Goal: Task Accomplishment & Management: Manage account settings

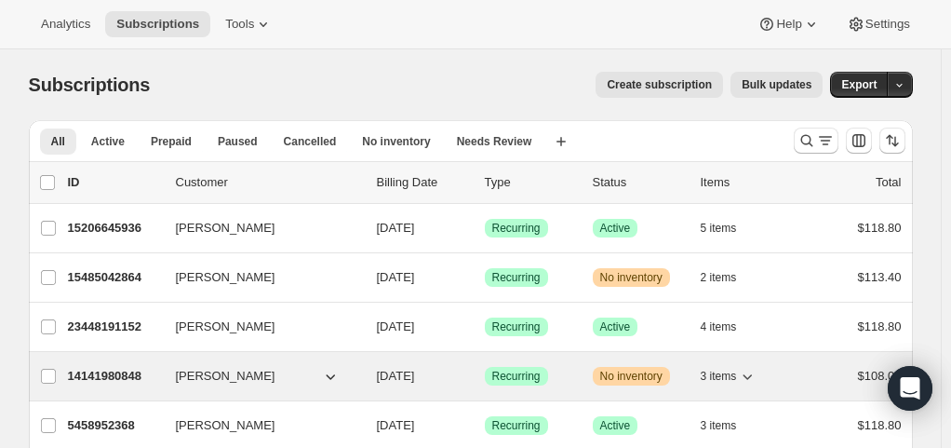
click at [629, 376] on span "No inventory" at bounding box center [631, 376] width 62 height 15
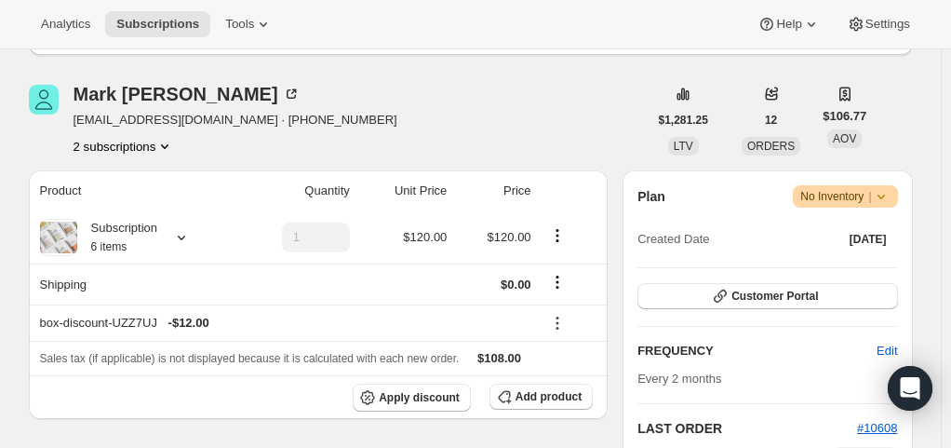
scroll to position [211, 0]
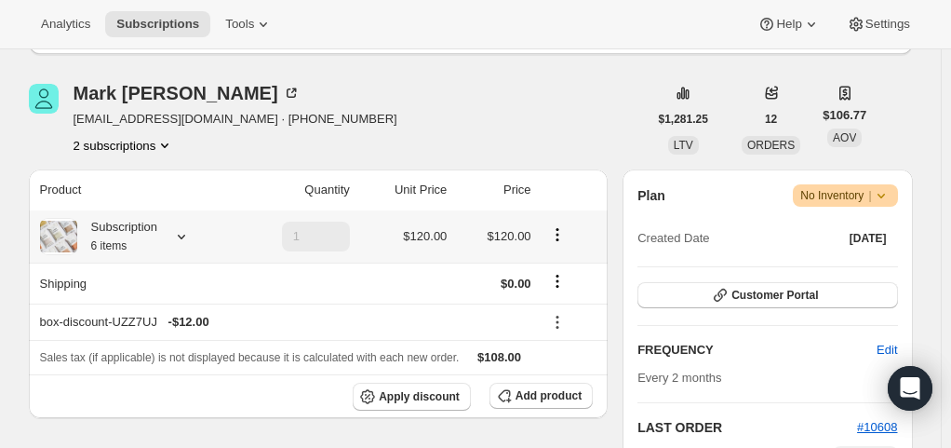
click at [151, 224] on div "Subscription 6 items" at bounding box center [117, 236] width 81 height 37
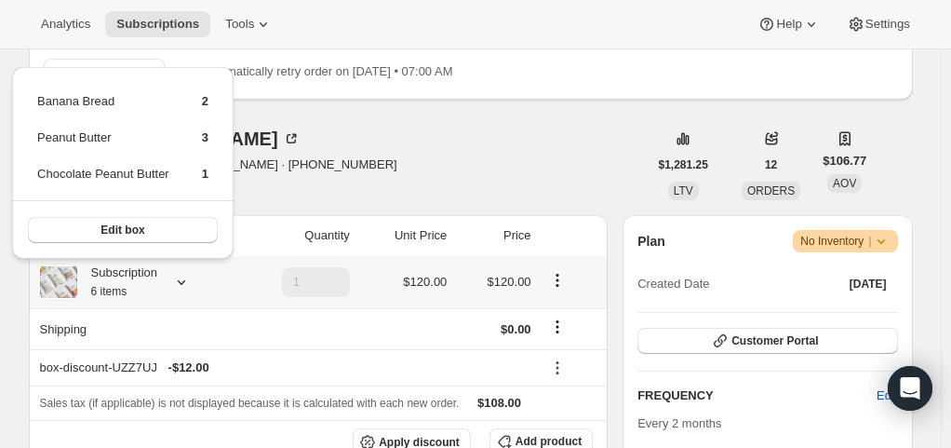
scroll to position [145, 0]
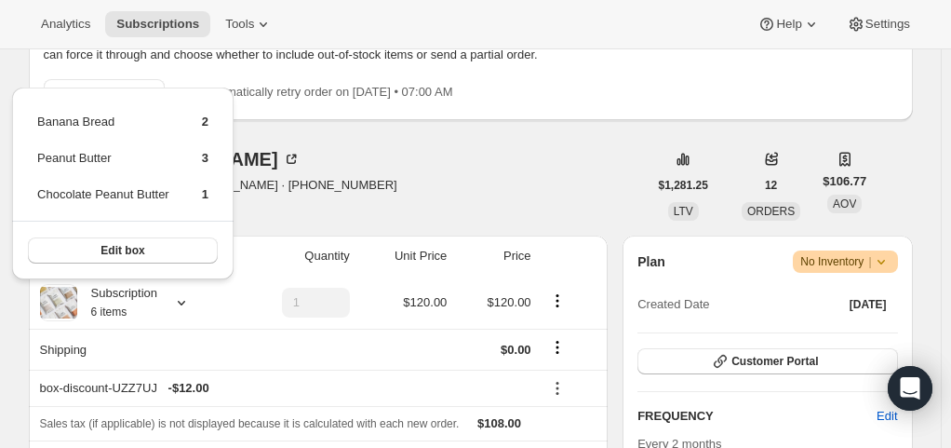
click at [365, 151] on div "[PERSON_NAME] [EMAIL_ADDRESS][DOMAIN_NAME] · [PHONE_NUMBER] 2 subscriptions" at bounding box center [338, 185] width 619 height 71
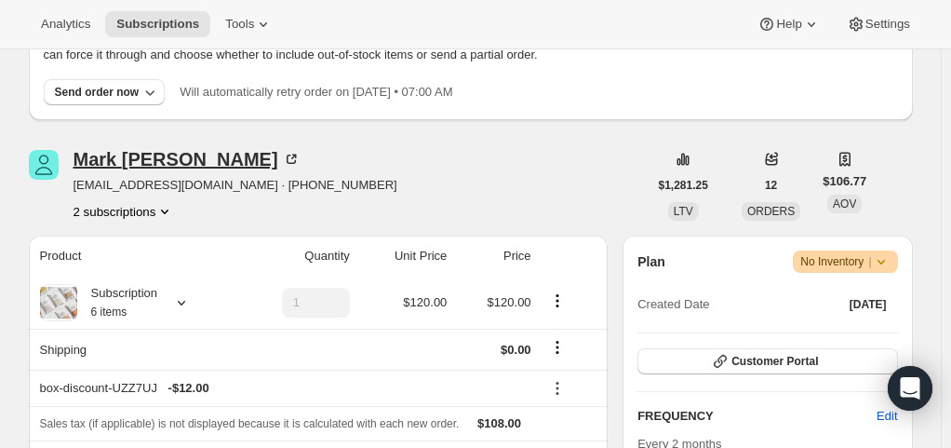
scroll to position [34, 0]
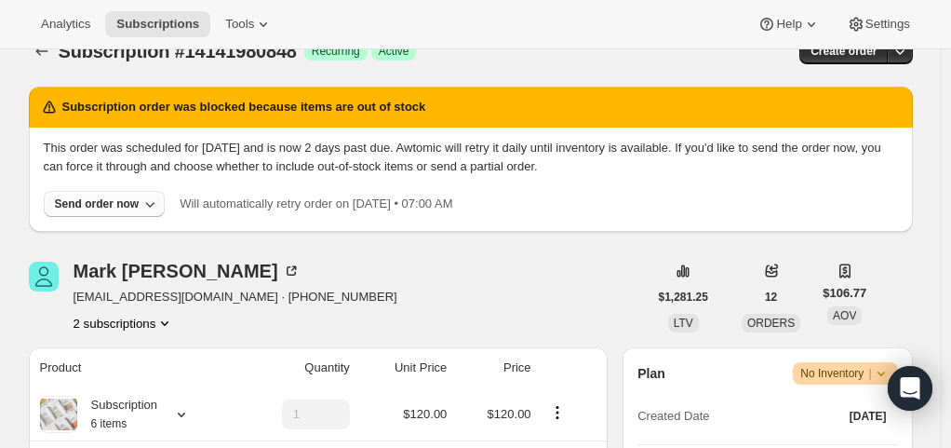
click at [115, 199] on div "Send order now" at bounding box center [97, 203] width 85 height 15
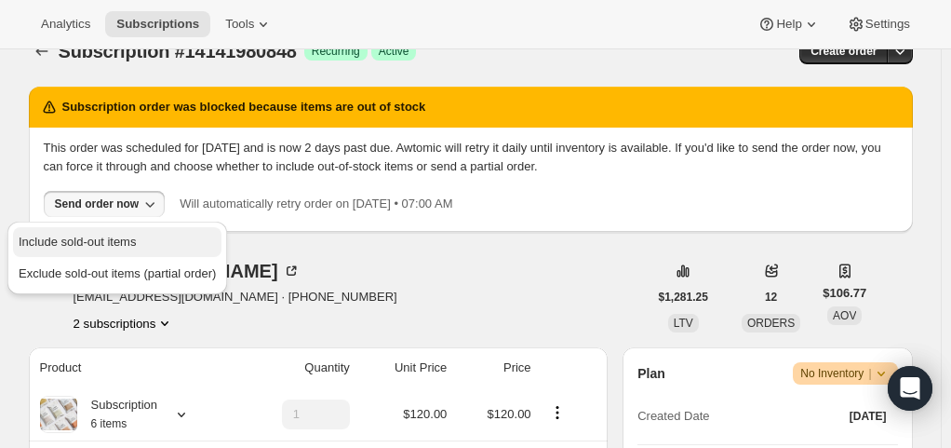
click at [117, 244] on span "Include sold-out items" at bounding box center [77, 242] width 117 height 14
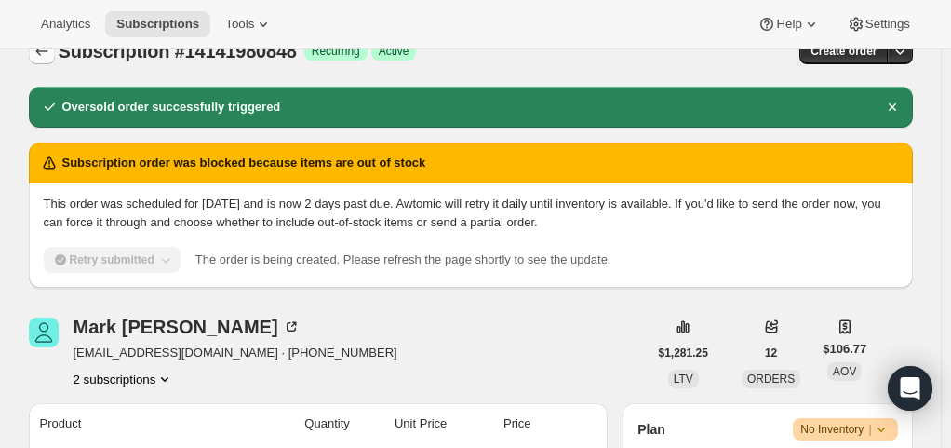
click at [44, 55] on icon "Subscriptions" at bounding box center [42, 51] width 19 height 19
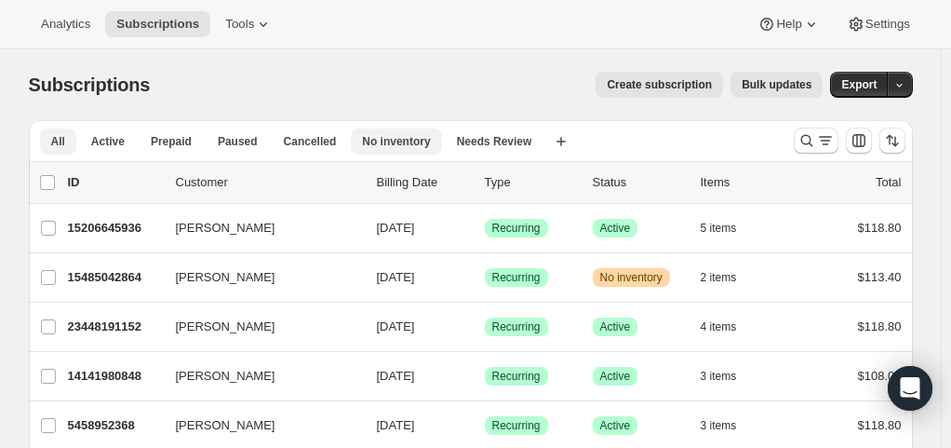
click at [382, 143] on span "No inventory" at bounding box center [396, 141] width 68 height 15
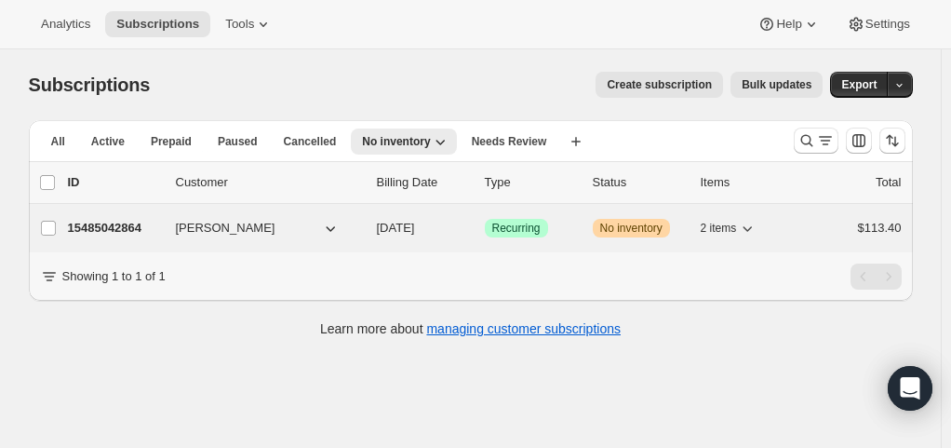
click at [625, 226] on span "No inventory" at bounding box center [631, 228] width 62 height 15
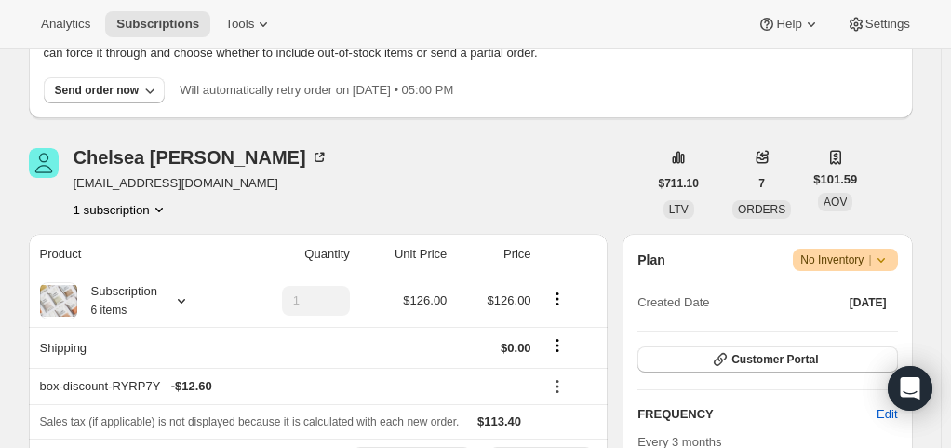
scroll to position [149, 0]
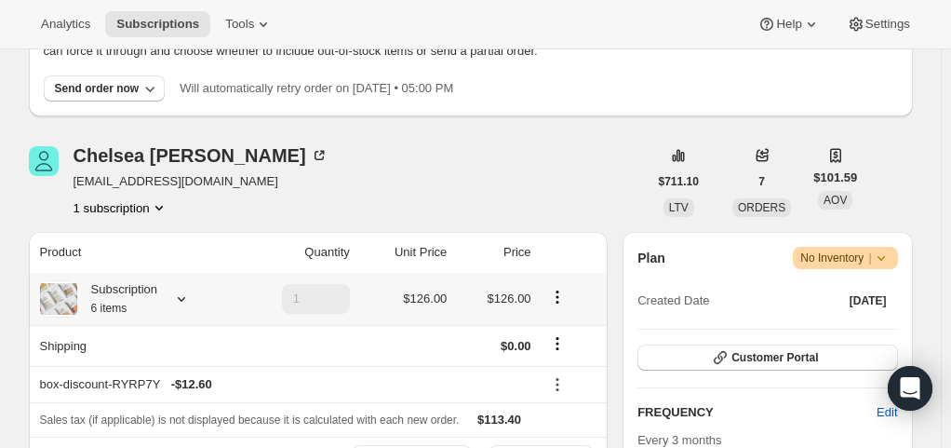
click at [175, 292] on div at bounding box center [178, 298] width 26 height 19
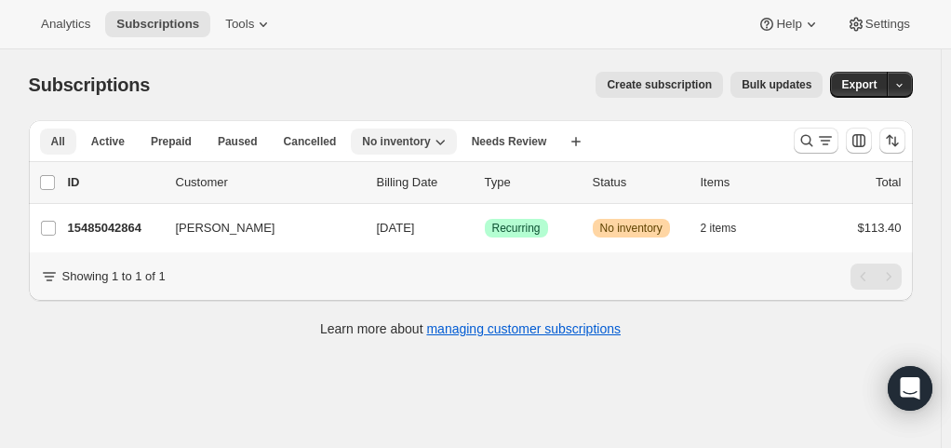
click at [61, 137] on span "All" at bounding box center [58, 141] width 14 height 15
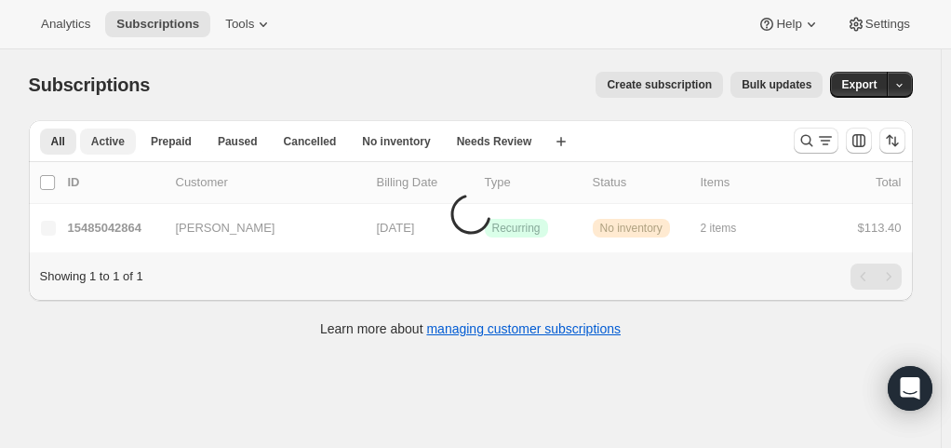
click at [108, 144] on span "Active" at bounding box center [108, 141] width 34 height 15
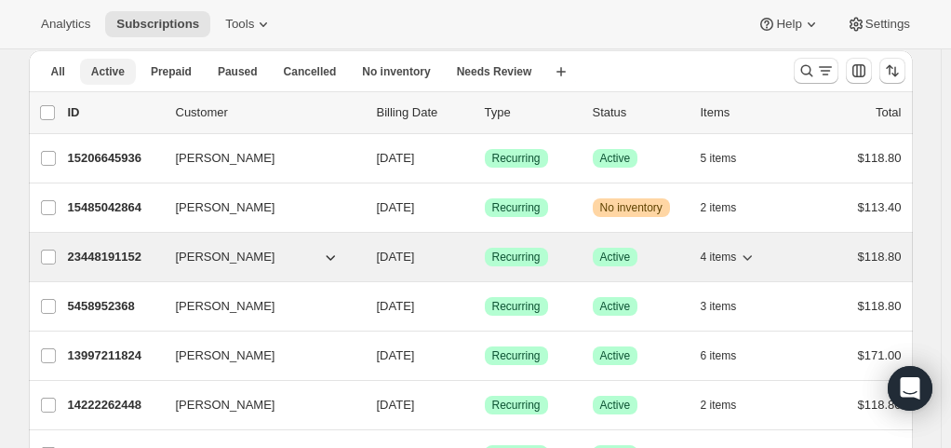
scroll to position [71, 0]
click at [242, 253] on span "[PERSON_NAME]" at bounding box center [226, 256] width 100 height 19
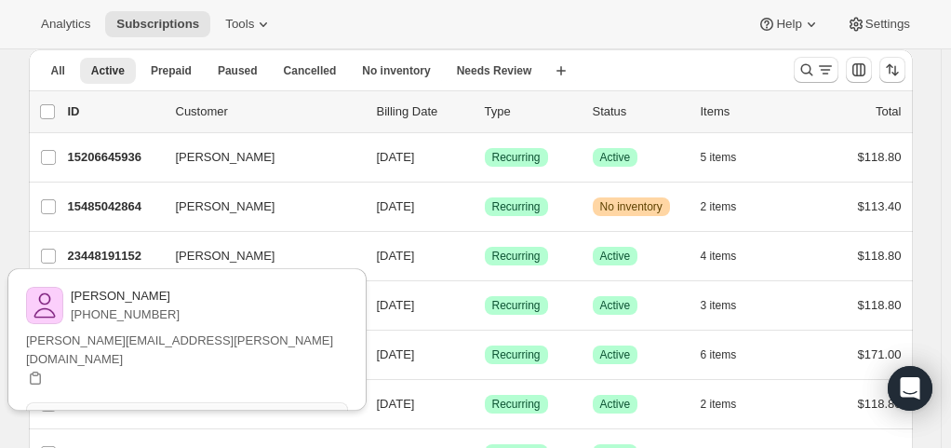
click at [223, 408] on span "View customer" at bounding box center [187, 415] width 78 height 15
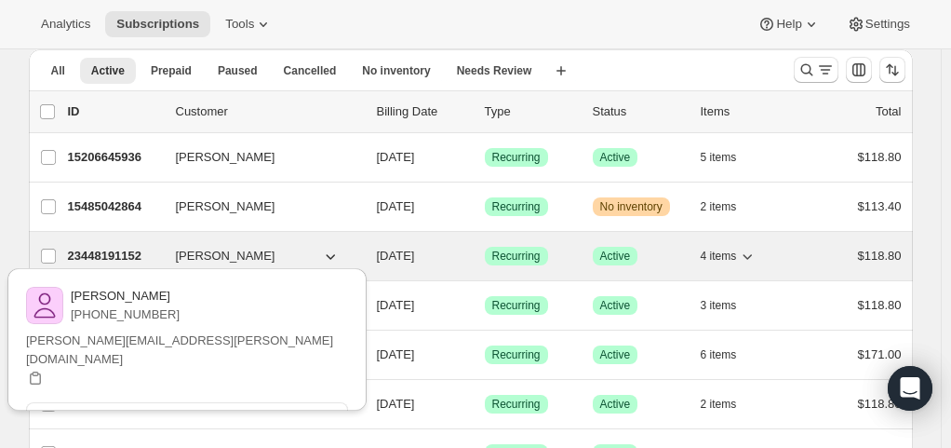
click at [95, 260] on p "23448191152" at bounding box center [114, 256] width 93 height 19
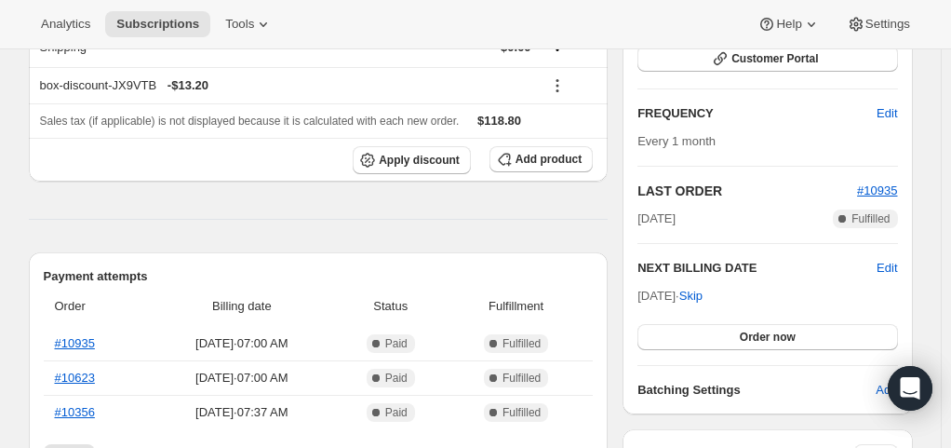
scroll to position [284, 0]
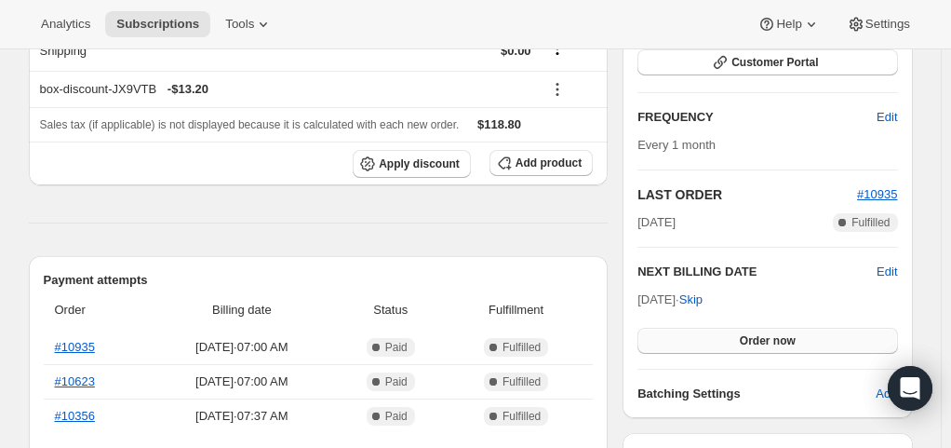
click at [701, 344] on button "Order now" at bounding box center [768, 341] width 260 height 26
click at [734, 339] on span "Click to confirm" at bounding box center [767, 340] width 85 height 15
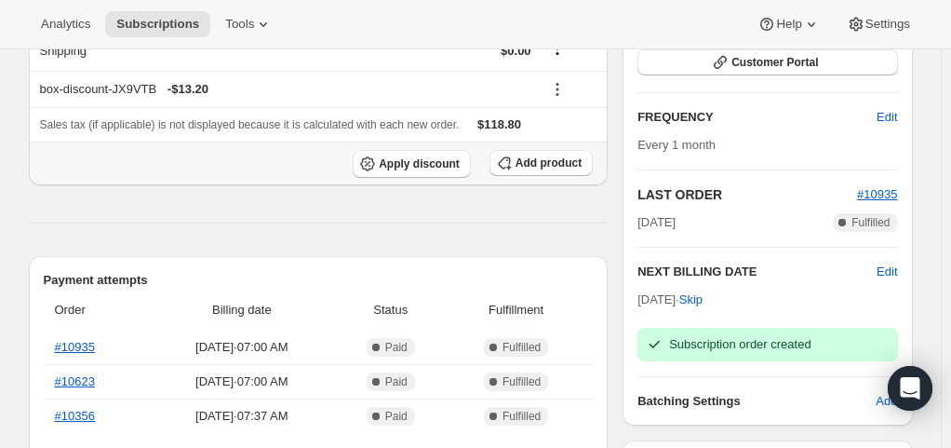
scroll to position [0, 0]
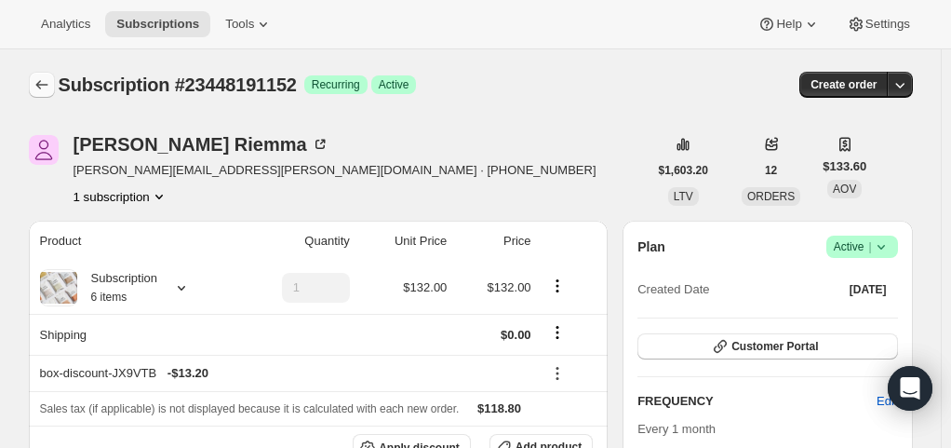
click at [47, 78] on icon "Subscriptions" at bounding box center [42, 84] width 19 height 19
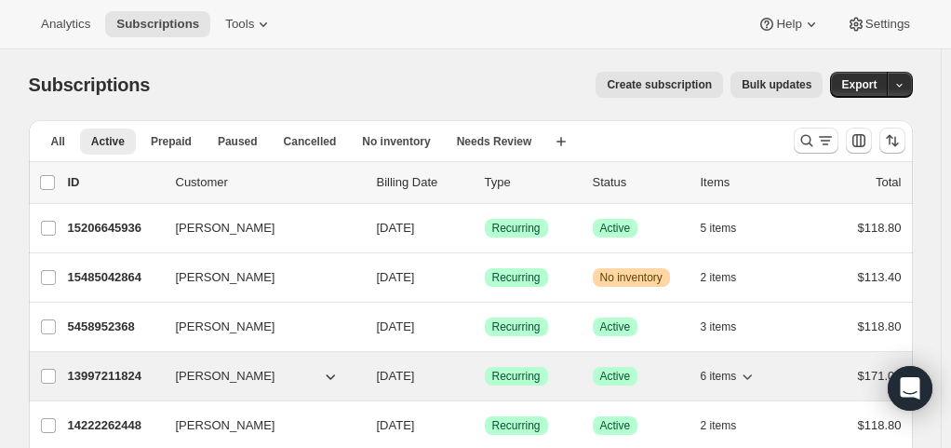
click at [129, 383] on div "13997211824 Danielle Garvin 10/01/2025 Success Recurring Success Active 6 items…" at bounding box center [485, 376] width 834 height 26
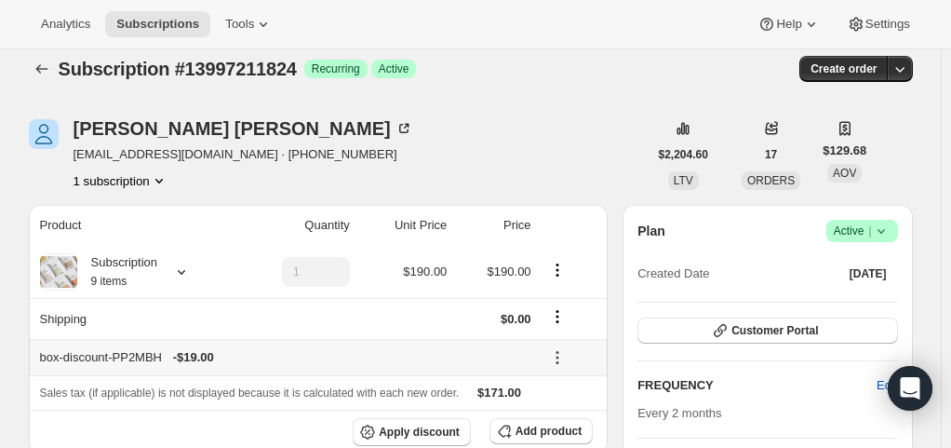
scroll to position [17, 0]
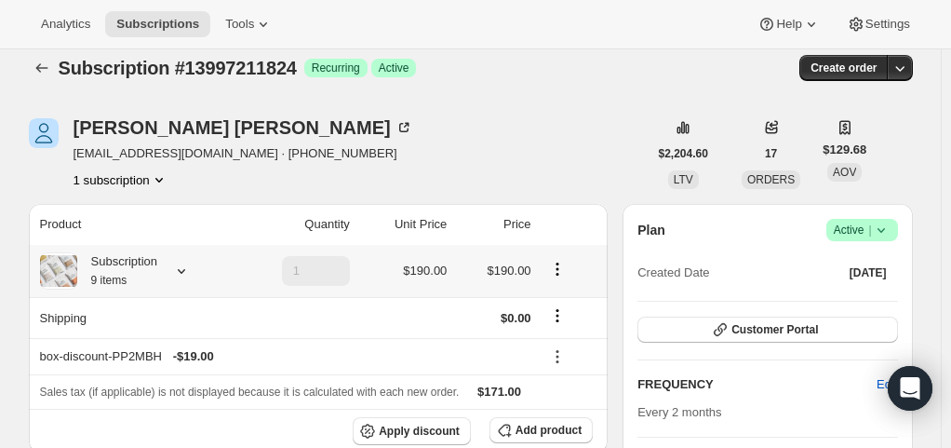
click at [138, 268] on div "Subscription 9 items" at bounding box center [117, 270] width 81 height 37
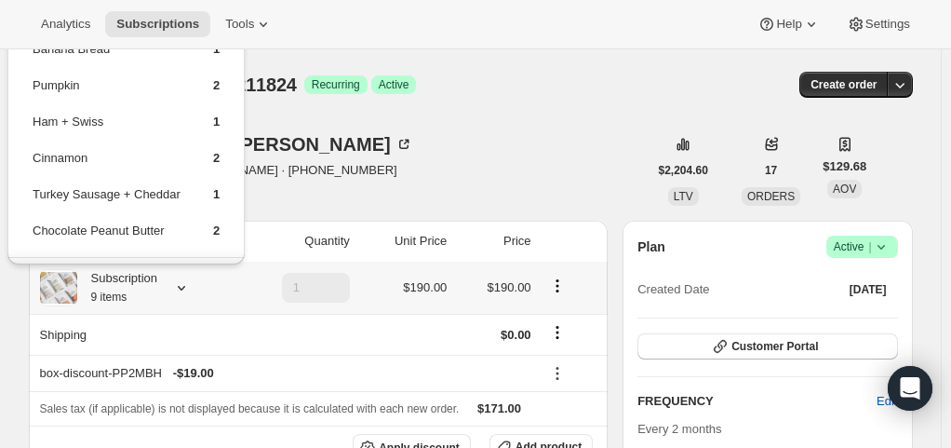
scroll to position [50, 0]
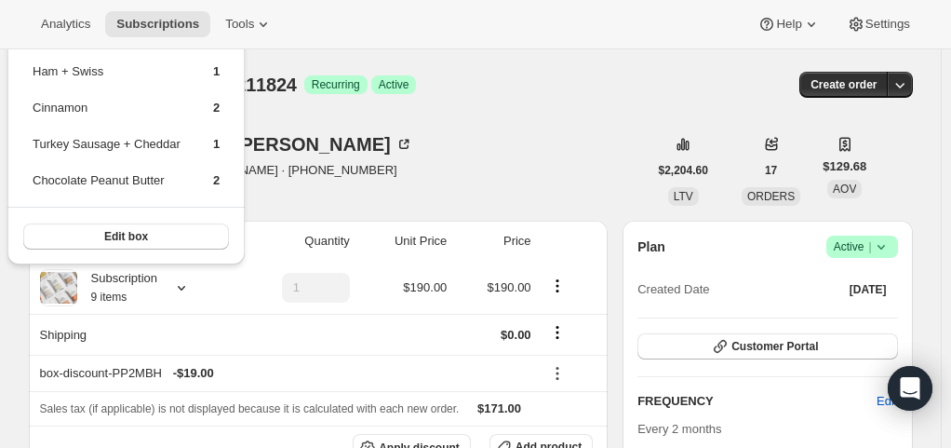
click at [413, 173] on div "Danielle Garvin danielleroseg@gmail.com · +13192693826 1 subscription" at bounding box center [338, 170] width 619 height 71
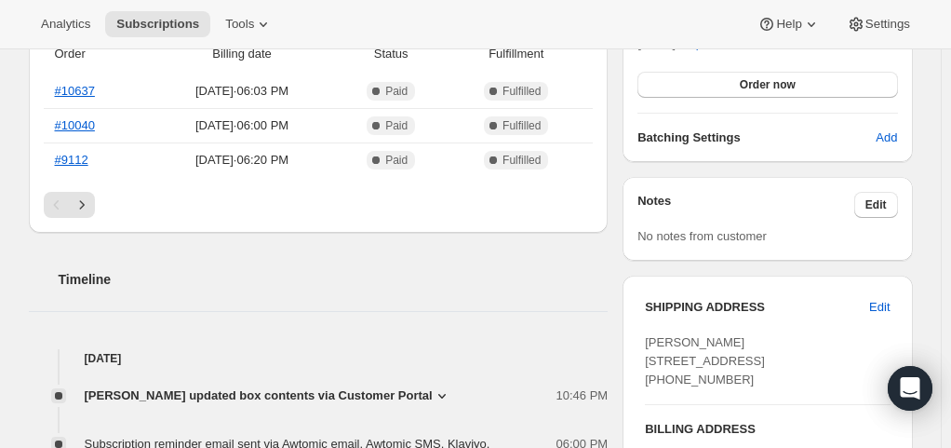
scroll to position [498, 0]
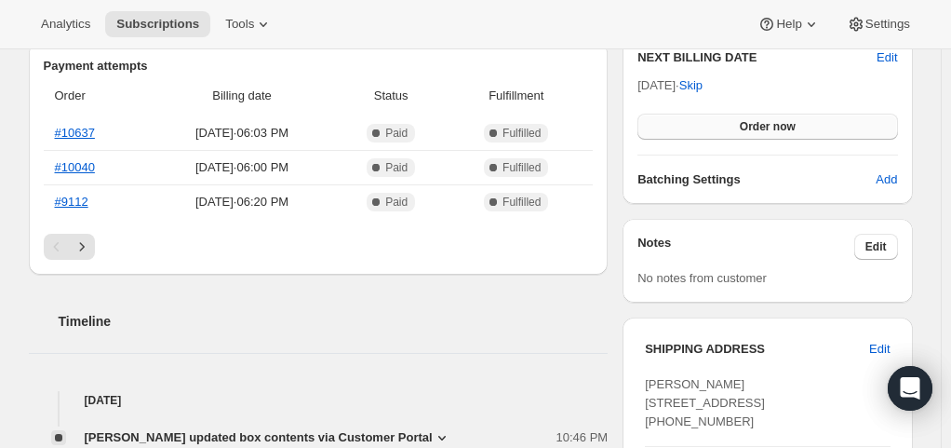
click at [691, 127] on button "Order now" at bounding box center [768, 127] width 260 height 26
click at [691, 127] on button "Click to confirm" at bounding box center [768, 127] width 260 height 26
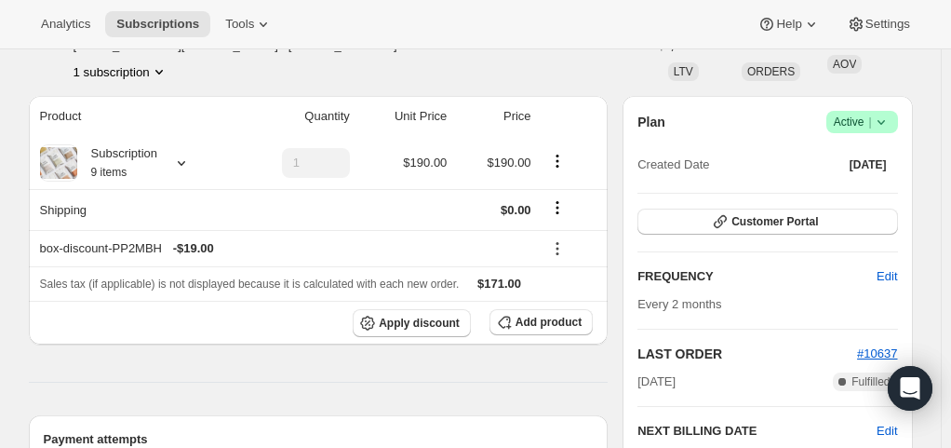
scroll to position [0, 0]
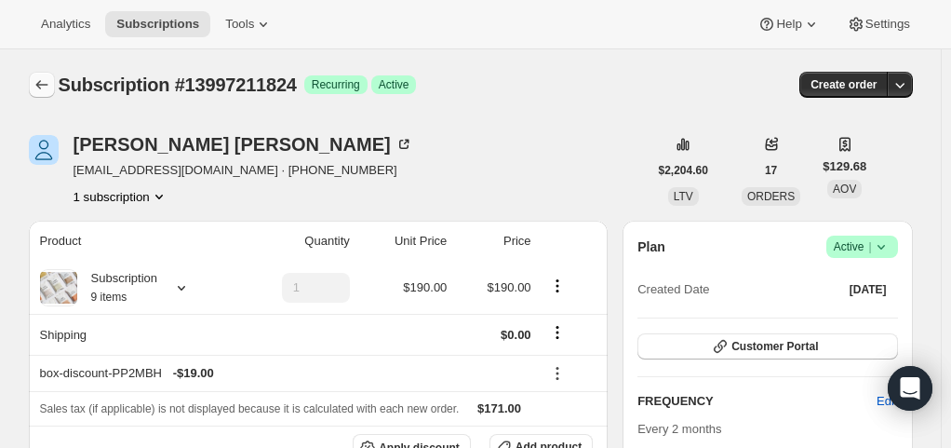
click at [40, 77] on icon "Subscriptions" at bounding box center [42, 84] width 19 height 19
